Goal: Task Accomplishment & Management: Complete application form

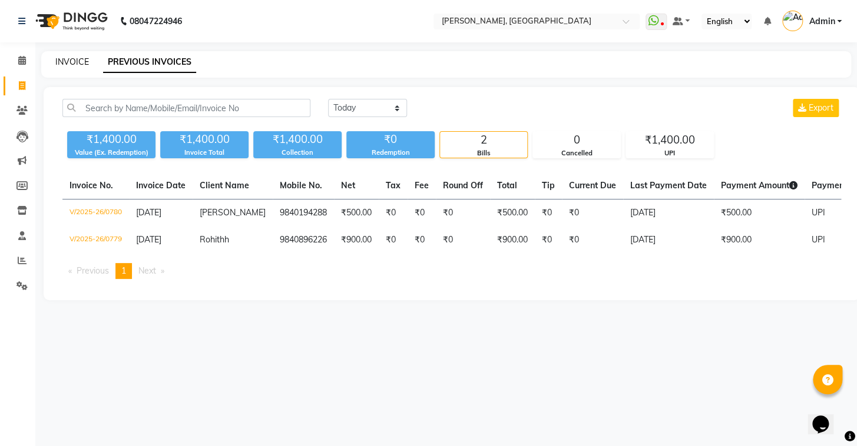
click at [68, 57] on link "INVOICE" at bounding box center [72, 62] width 34 height 11
select select "8667"
select select "service"
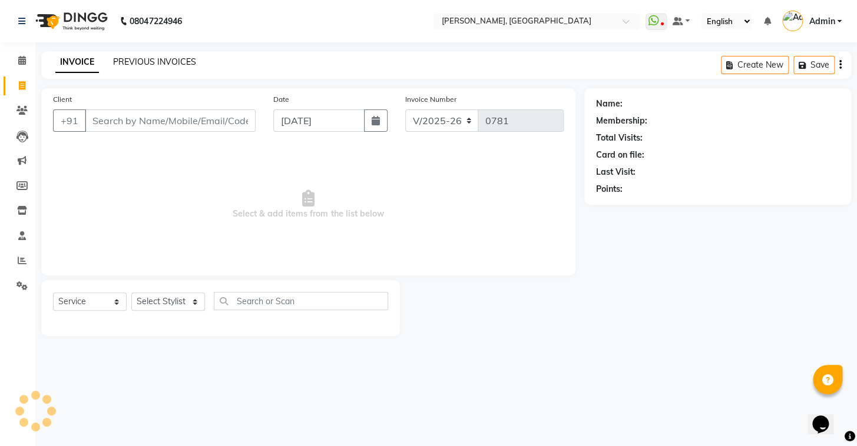
click at [131, 58] on link "PREVIOUS INVOICES" at bounding box center [154, 62] width 83 height 11
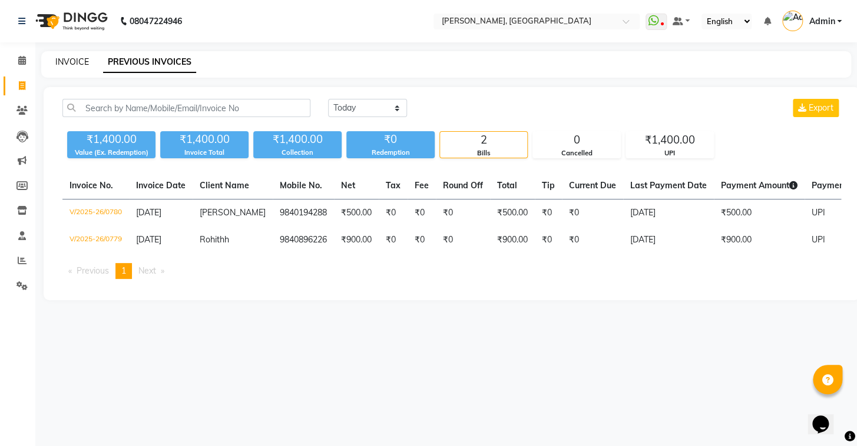
click at [62, 61] on link "INVOICE" at bounding box center [72, 62] width 34 height 11
select select "8667"
select select "service"
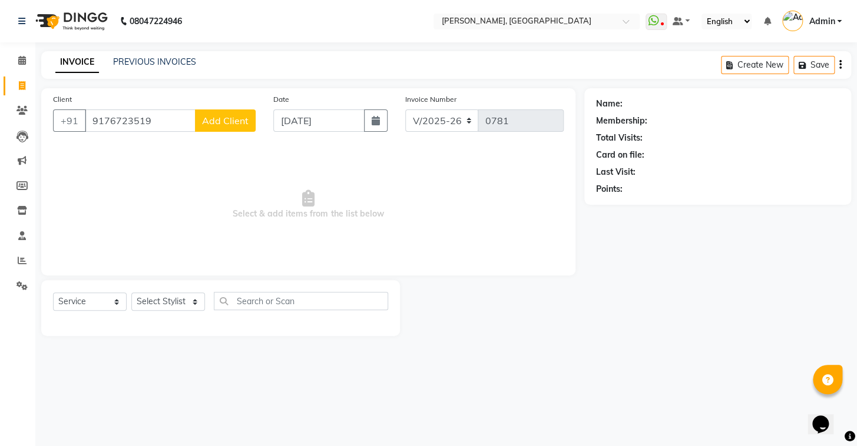
type input "9176723519"
click at [216, 122] on span "Add Client" at bounding box center [225, 121] width 47 height 12
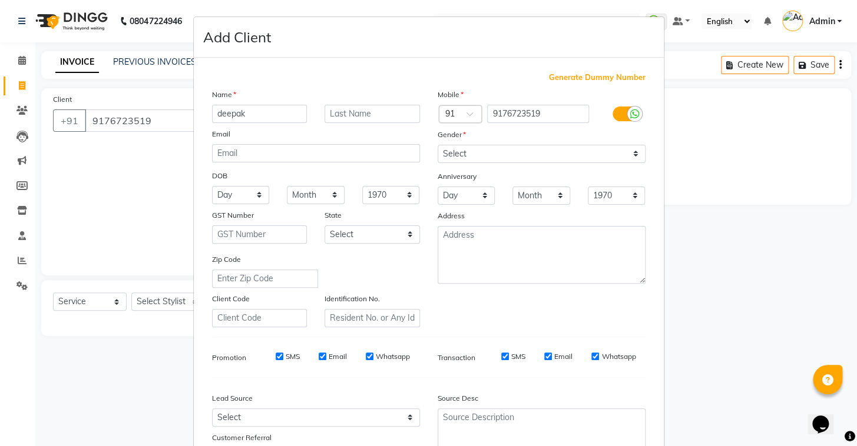
type input "deepak"
click at [365, 119] on input "text" at bounding box center [372, 114] width 95 height 18
type input "k"
drag, startPoint x: 535, startPoint y: 152, endPoint x: 532, endPoint y: 160, distance: 8.6
click at [535, 152] on select "Select [DEMOGRAPHIC_DATA] [DEMOGRAPHIC_DATA] Other Prefer Not To Say" at bounding box center [542, 154] width 208 height 18
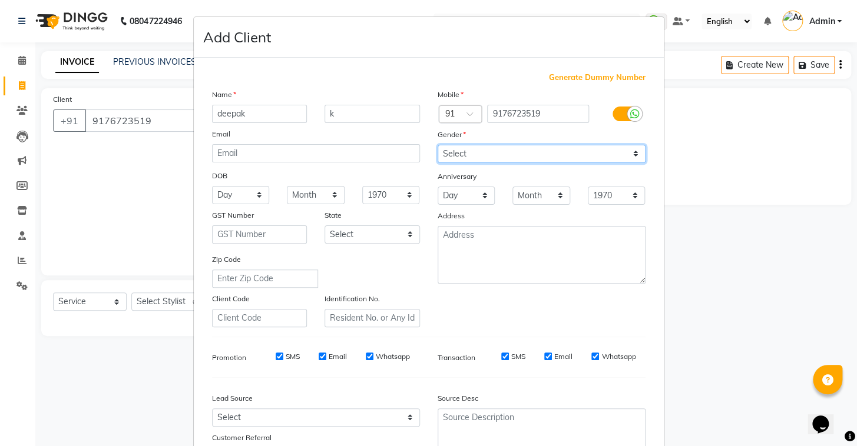
select select "[DEMOGRAPHIC_DATA]"
click at [438, 145] on select "Select [DEMOGRAPHIC_DATA] [DEMOGRAPHIC_DATA] Other Prefer Not To Say" at bounding box center [542, 154] width 208 height 18
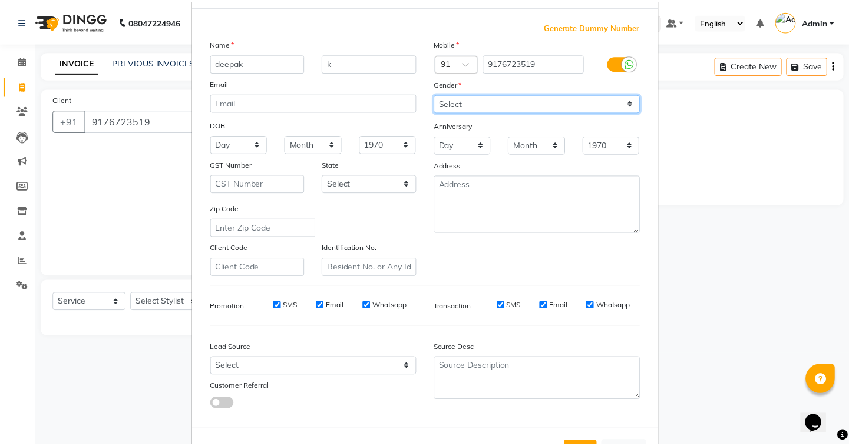
scroll to position [100, 0]
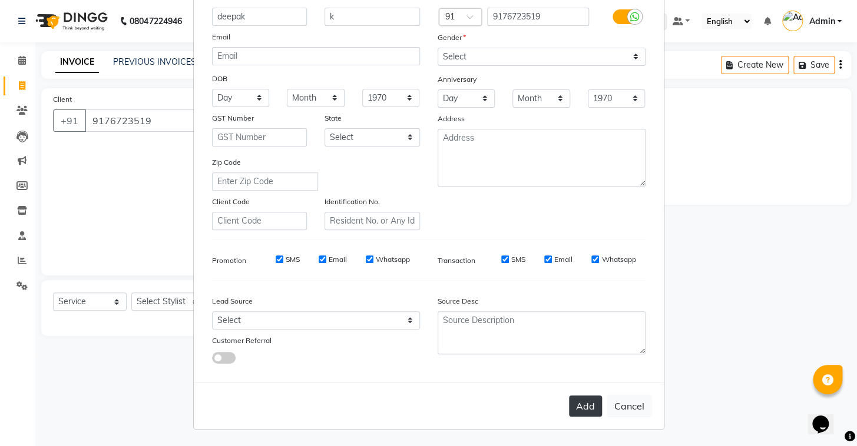
click at [577, 413] on button "Add" at bounding box center [585, 406] width 33 height 21
select select
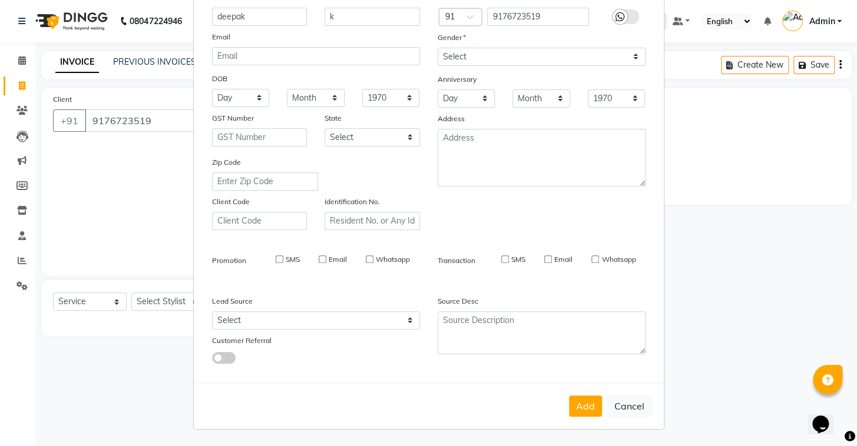
select select
checkbox input "false"
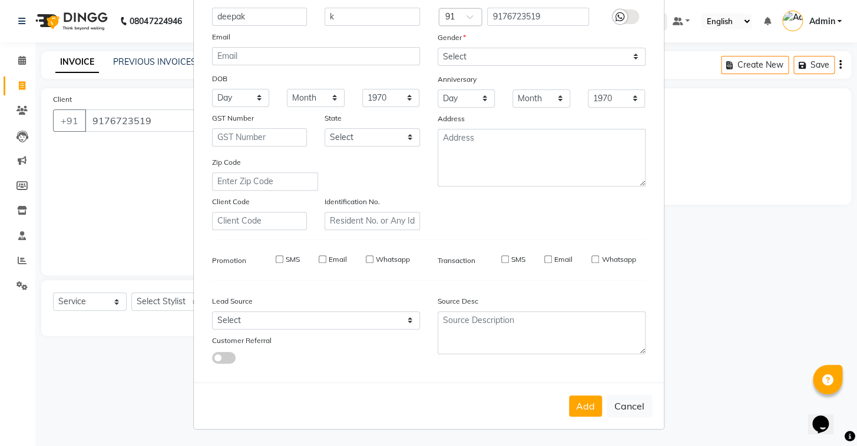
checkbox input "false"
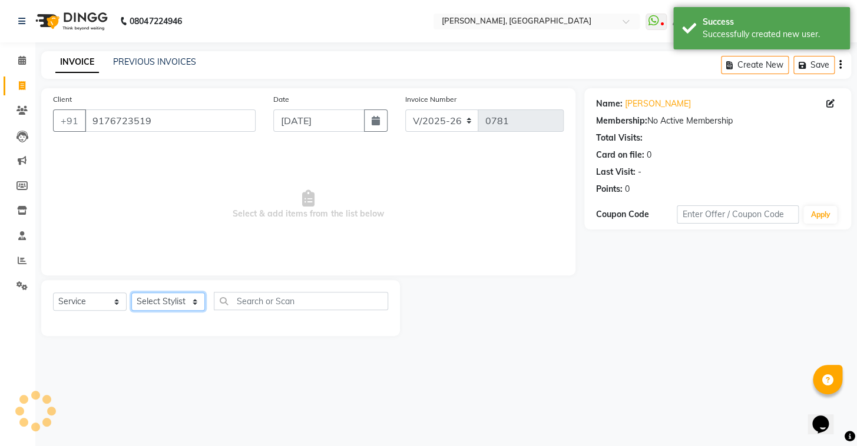
click at [184, 299] on select "Select Stylist Admin AMEER [PERSON_NAME] [PERSON_NAME] [PERSON_NAME]" at bounding box center [168, 302] width 74 height 18
select select "87513"
click at [131, 293] on select "Select Stylist Admin AMEER [PERSON_NAME] [PERSON_NAME] [PERSON_NAME]" at bounding box center [168, 302] width 74 height 18
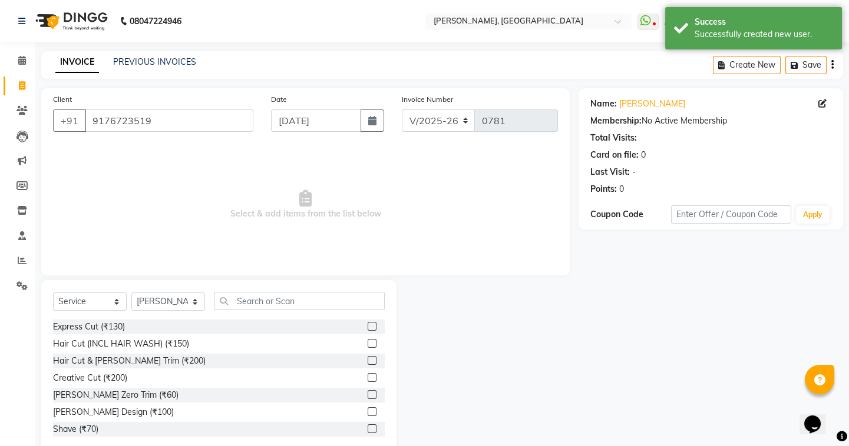
click at [368, 359] on label at bounding box center [372, 360] width 9 height 9
click at [368, 359] on input "checkbox" at bounding box center [372, 362] width 8 height 8
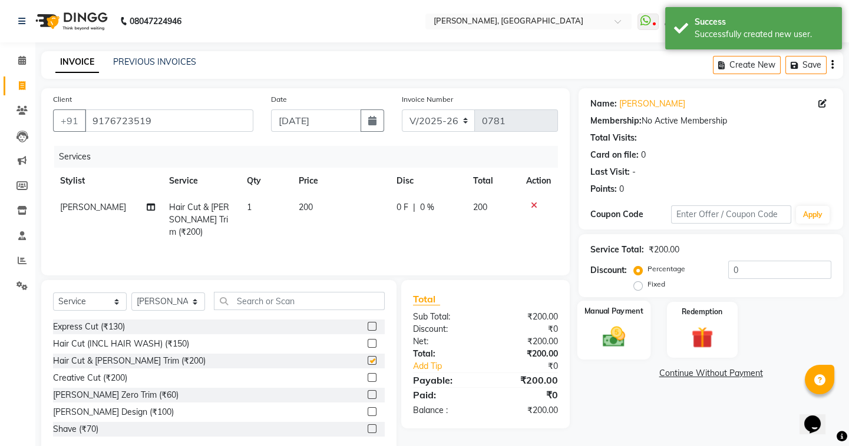
checkbox input "false"
click at [608, 347] on img at bounding box center [613, 337] width 37 height 26
click at [698, 375] on span "CASH" at bounding box center [699, 375] width 25 height 14
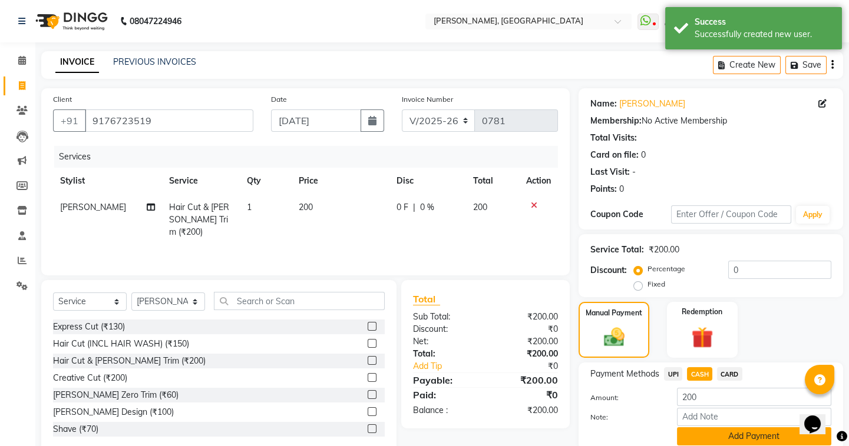
click at [724, 437] on button "Add Payment" at bounding box center [754, 437] width 154 height 18
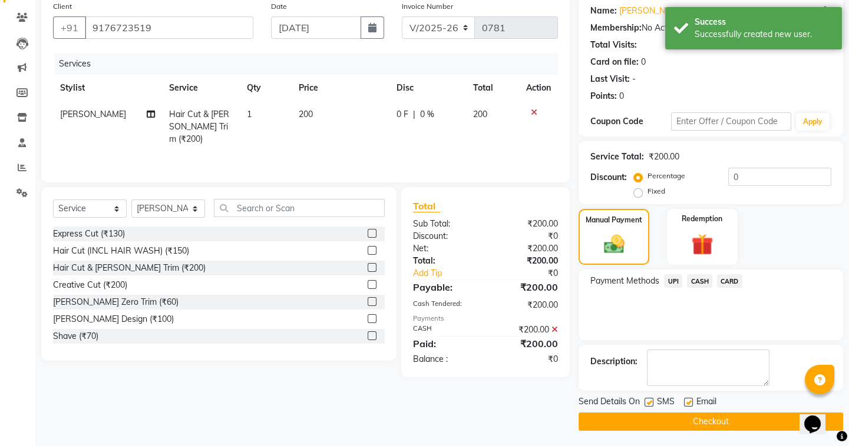
scroll to position [94, 0]
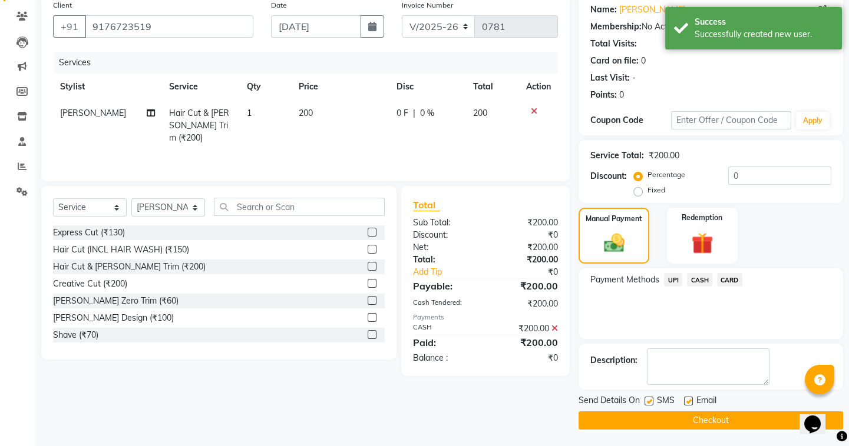
click at [679, 419] on button "Checkout" at bounding box center [710, 421] width 264 height 18
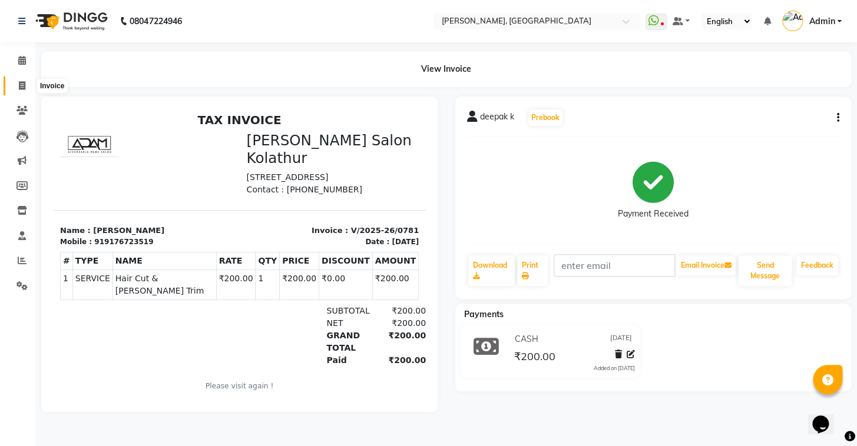
click at [22, 81] on icon at bounding box center [22, 85] width 6 height 9
select select "8667"
select select "service"
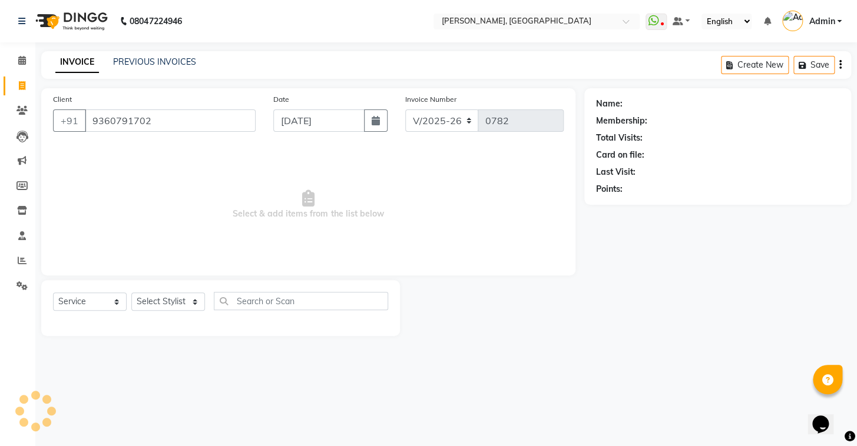
type input "9360791702"
click at [177, 160] on span "Select & add items from the list below" at bounding box center [308, 205] width 511 height 118
click at [225, 116] on span "Add Client" at bounding box center [225, 121] width 47 height 12
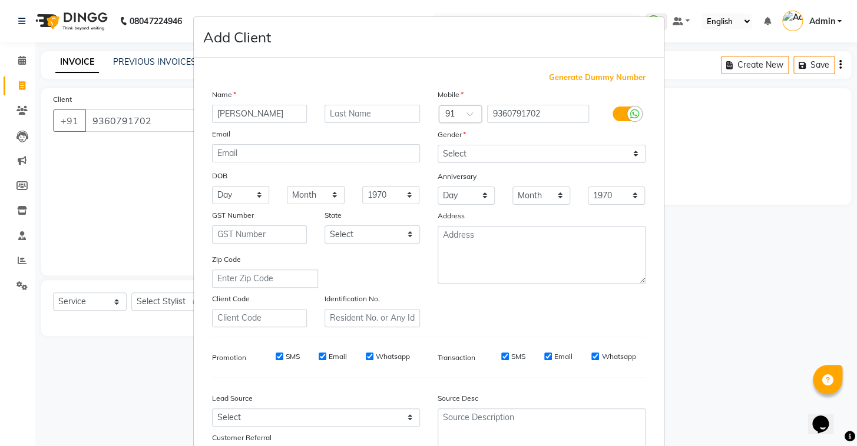
type input "[PERSON_NAME]"
click at [618, 158] on select "Select [DEMOGRAPHIC_DATA] [DEMOGRAPHIC_DATA] Other Prefer Not To Say" at bounding box center [542, 154] width 208 height 18
click at [438, 145] on select "Select [DEMOGRAPHIC_DATA] [DEMOGRAPHIC_DATA] Other Prefer Not To Say" at bounding box center [542, 154] width 208 height 18
click at [578, 153] on select "Select [DEMOGRAPHIC_DATA] [DEMOGRAPHIC_DATA] Other Prefer Not To Say" at bounding box center [542, 154] width 208 height 18
select select "[DEMOGRAPHIC_DATA]"
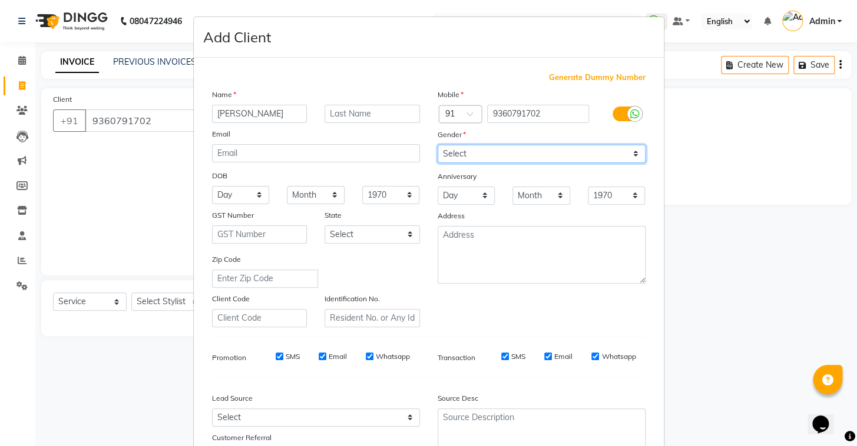
click at [438, 145] on select "Select [DEMOGRAPHIC_DATA] [DEMOGRAPHIC_DATA] Other Prefer Not To Say" at bounding box center [542, 154] width 208 height 18
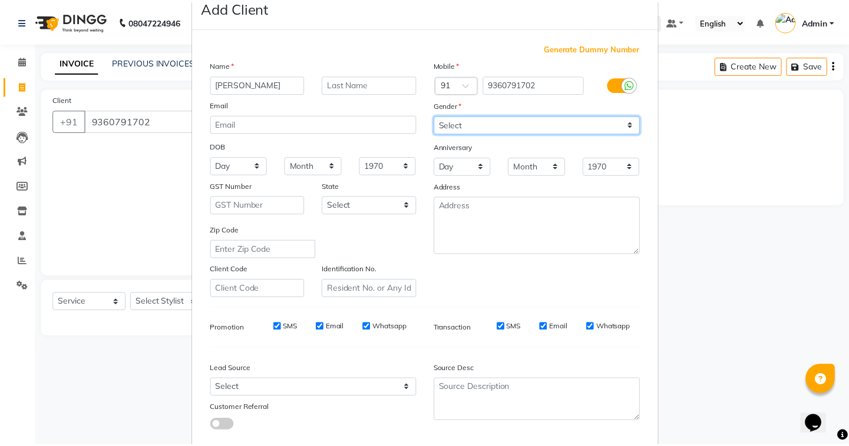
scroll to position [100, 0]
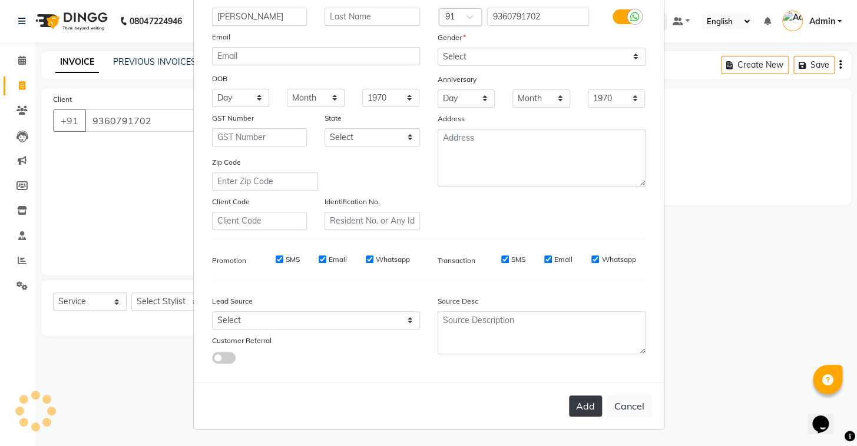
click at [575, 406] on button "Add" at bounding box center [585, 406] width 33 height 21
select select
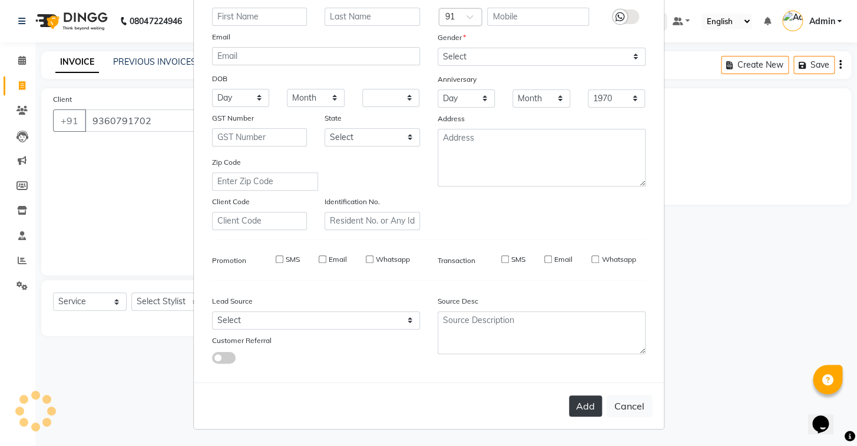
select select
checkbox input "false"
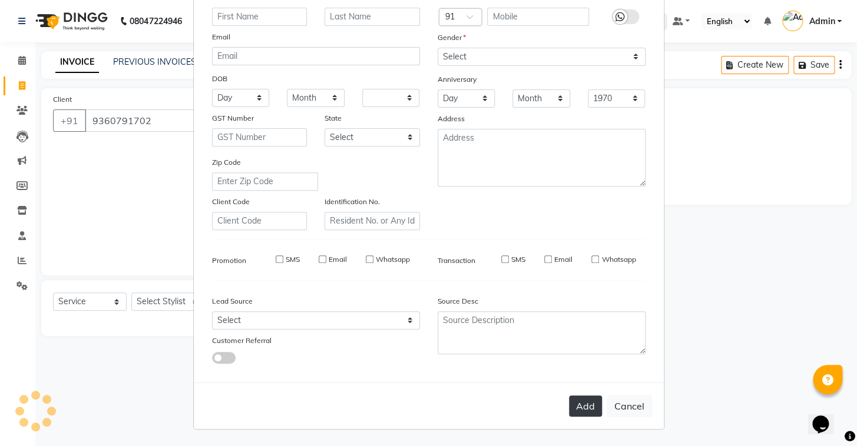
checkbox input "false"
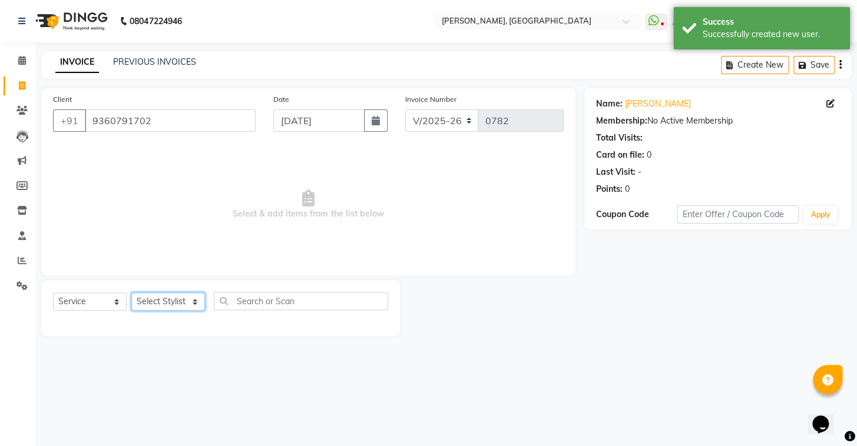
click at [163, 300] on select "Select Stylist Admin AMEER [PERSON_NAME] [PERSON_NAME] [PERSON_NAME]" at bounding box center [168, 302] width 74 height 18
select select "87510"
click at [131, 293] on select "Select Stylist Admin AMEER [PERSON_NAME] [PERSON_NAME] [PERSON_NAME]" at bounding box center [168, 302] width 74 height 18
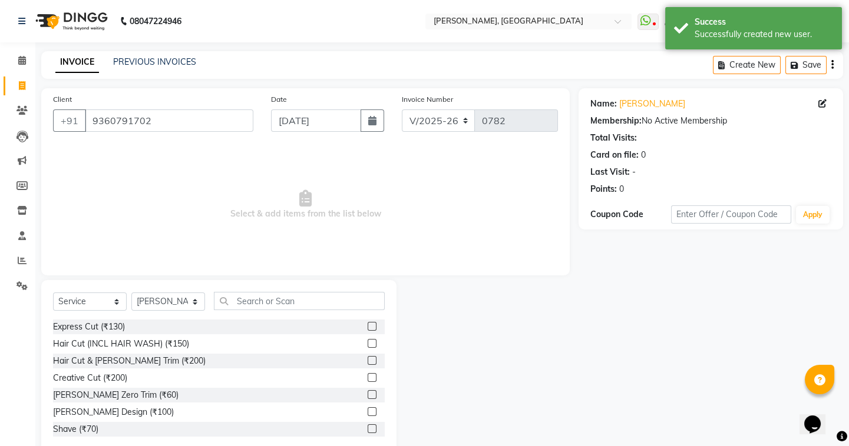
click at [368, 326] on label at bounding box center [372, 326] width 9 height 9
click at [368, 326] on input "checkbox" at bounding box center [372, 327] width 8 height 8
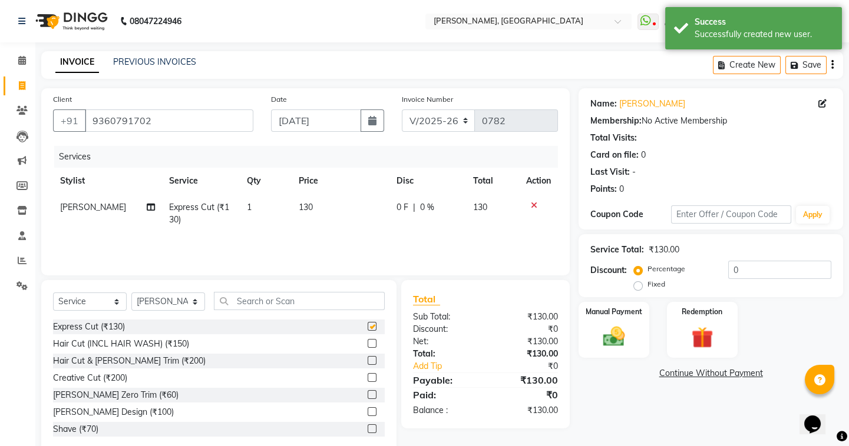
checkbox input "false"
click at [622, 326] on img at bounding box center [613, 337] width 37 height 26
click at [671, 375] on span "UPI" at bounding box center [673, 375] width 18 height 14
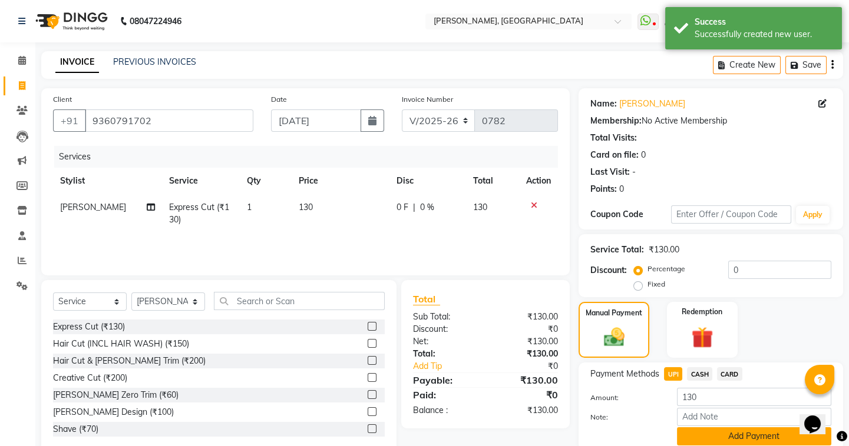
click at [722, 436] on button "Add Payment" at bounding box center [754, 437] width 154 height 18
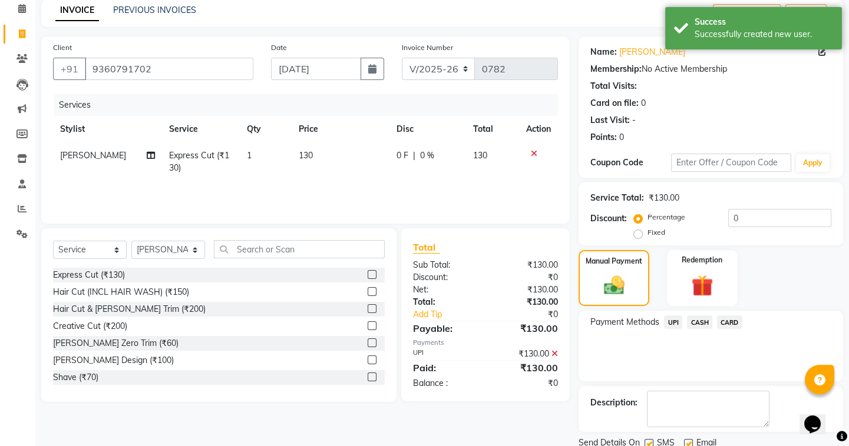
scroll to position [94, 0]
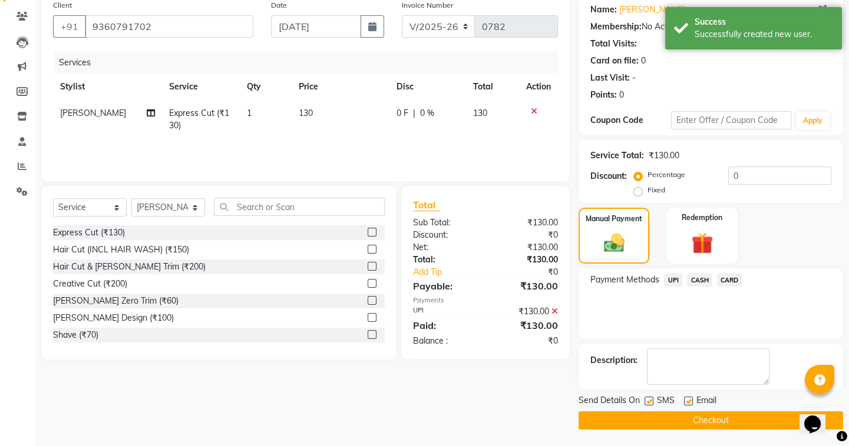
click at [706, 426] on button "Checkout" at bounding box center [710, 421] width 264 height 18
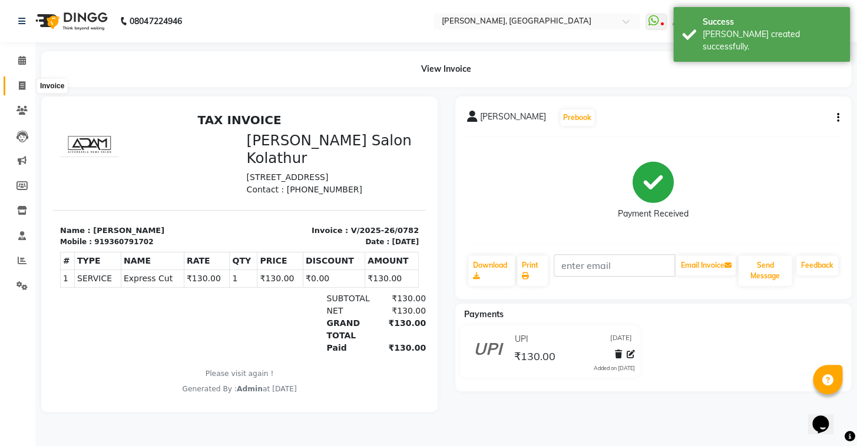
click at [24, 83] on icon at bounding box center [22, 85] width 6 height 9
select select "8667"
select select "service"
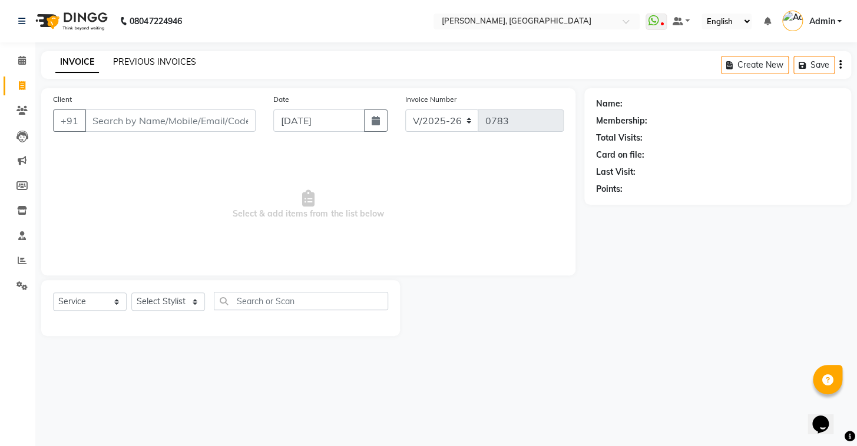
click at [141, 64] on link "PREVIOUS INVOICES" at bounding box center [154, 62] width 83 height 11
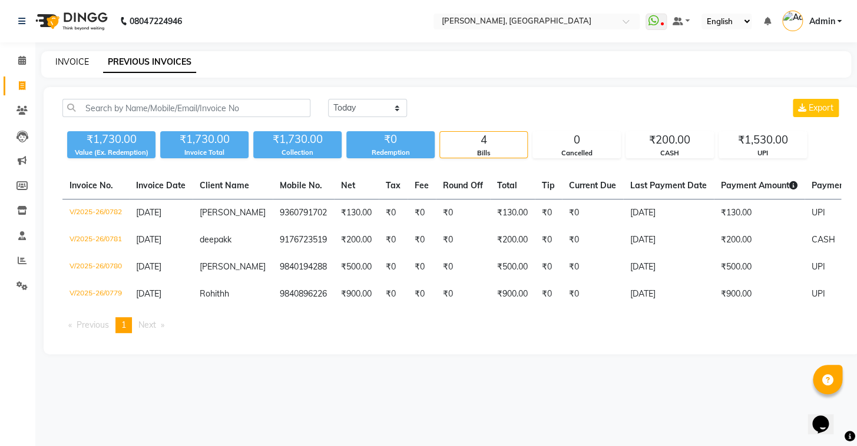
click at [86, 64] on link "INVOICE" at bounding box center [72, 62] width 34 height 11
select select "service"
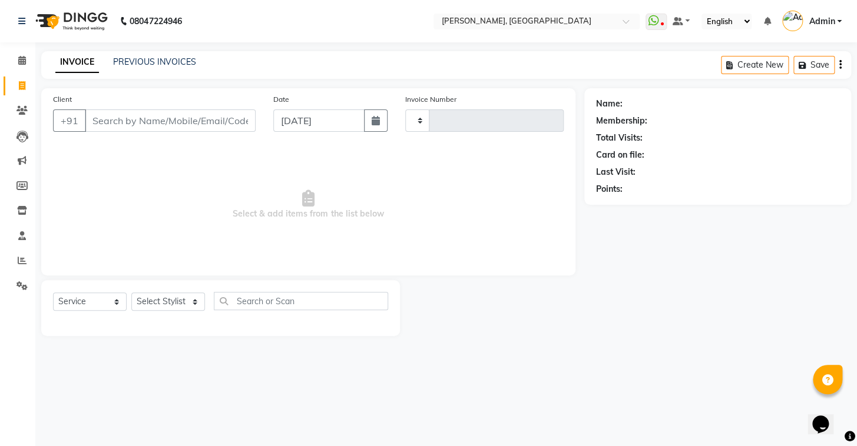
type input "0783"
select select "8667"
click at [178, 64] on link "PREVIOUS INVOICES" at bounding box center [154, 62] width 83 height 11
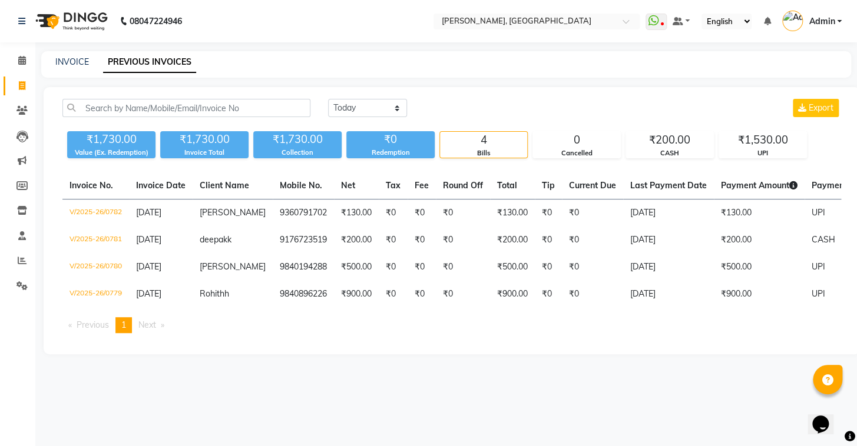
click at [227, 154] on div "Invoice Total" at bounding box center [204, 153] width 88 height 10
drag, startPoint x: 313, startPoint y: 138, endPoint x: 326, endPoint y: 141, distance: 12.6
click at [313, 138] on div "₹1,730.00" at bounding box center [297, 139] width 88 height 16
click at [399, 138] on div "₹0" at bounding box center [390, 139] width 88 height 16
click at [522, 138] on div "4" at bounding box center [483, 140] width 87 height 16
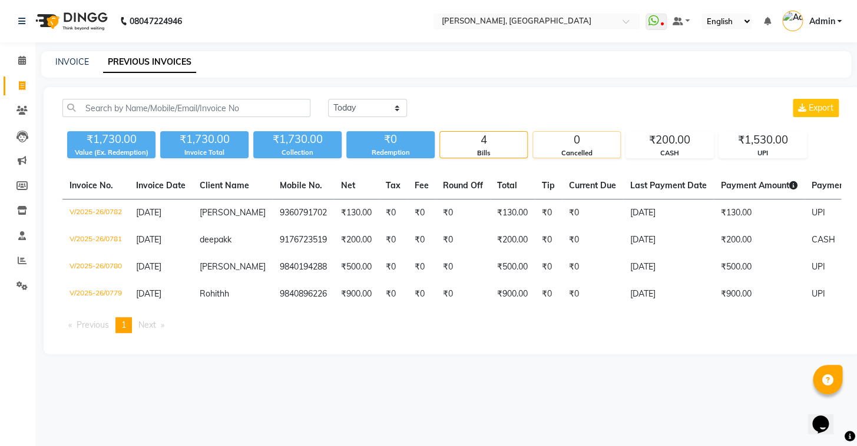
click at [584, 144] on div "0" at bounding box center [576, 140] width 87 height 16
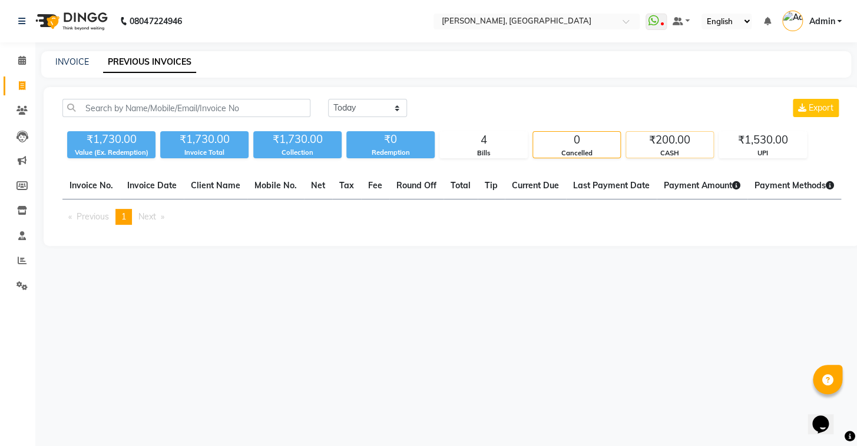
click at [675, 141] on div "₹200.00" at bounding box center [669, 140] width 87 height 16
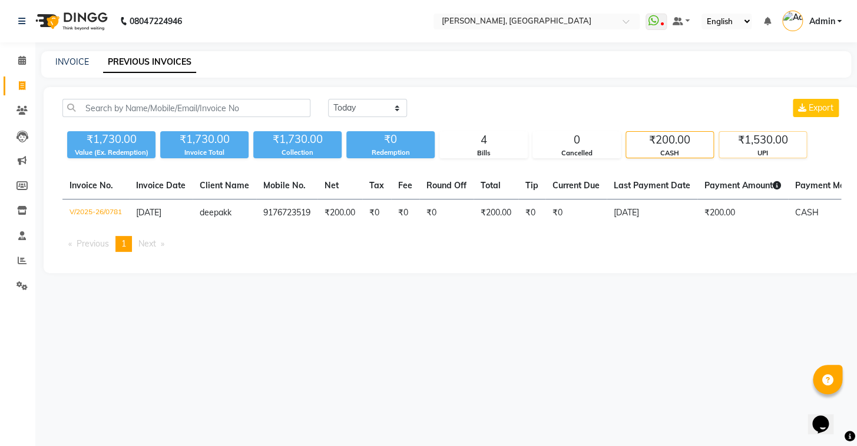
click at [764, 133] on div "₹1,530.00" at bounding box center [762, 140] width 87 height 16
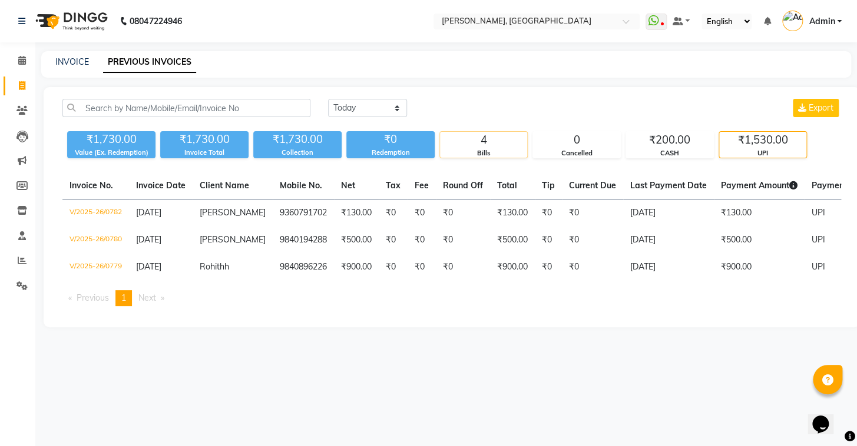
click at [465, 140] on div "4" at bounding box center [483, 140] width 87 height 16
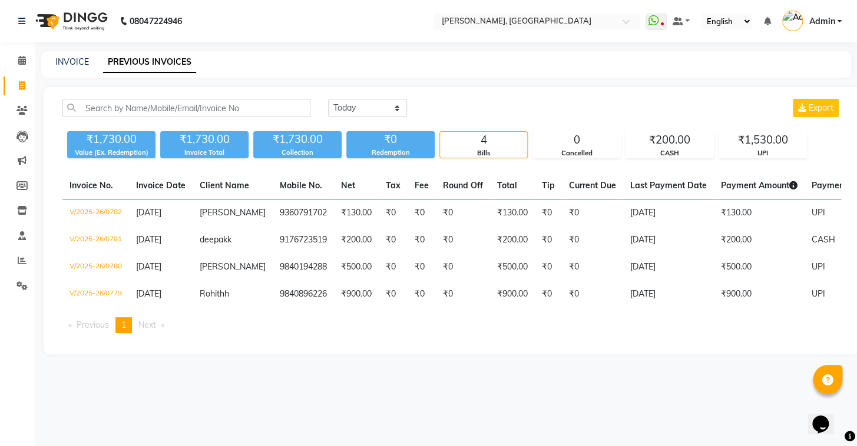
click at [104, 144] on div "₹1,730.00" at bounding box center [111, 139] width 88 height 16
drag, startPoint x: 134, startPoint y: 141, endPoint x: 82, endPoint y: 143, distance: 52.4
click at [82, 143] on div "₹1,730.00" at bounding box center [111, 139] width 88 height 16
